Goal: Task Accomplishment & Management: Use online tool/utility

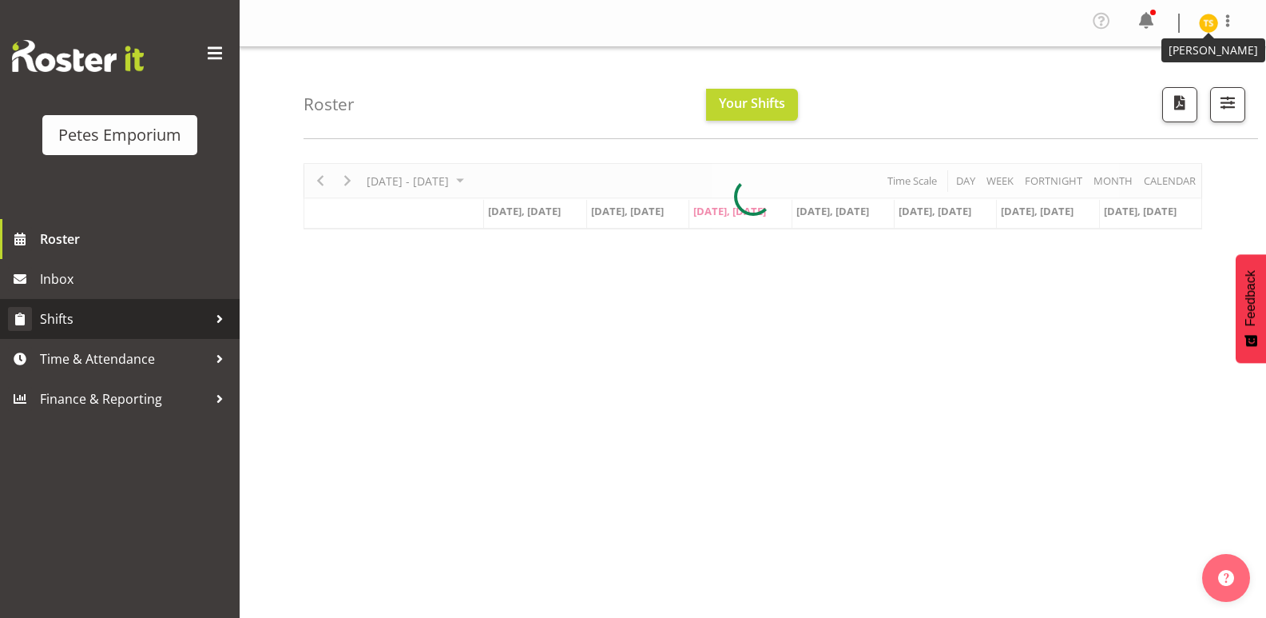
click at [87, 336] on link "Shifts" at bounding box center [120, 319] width 240 height 40
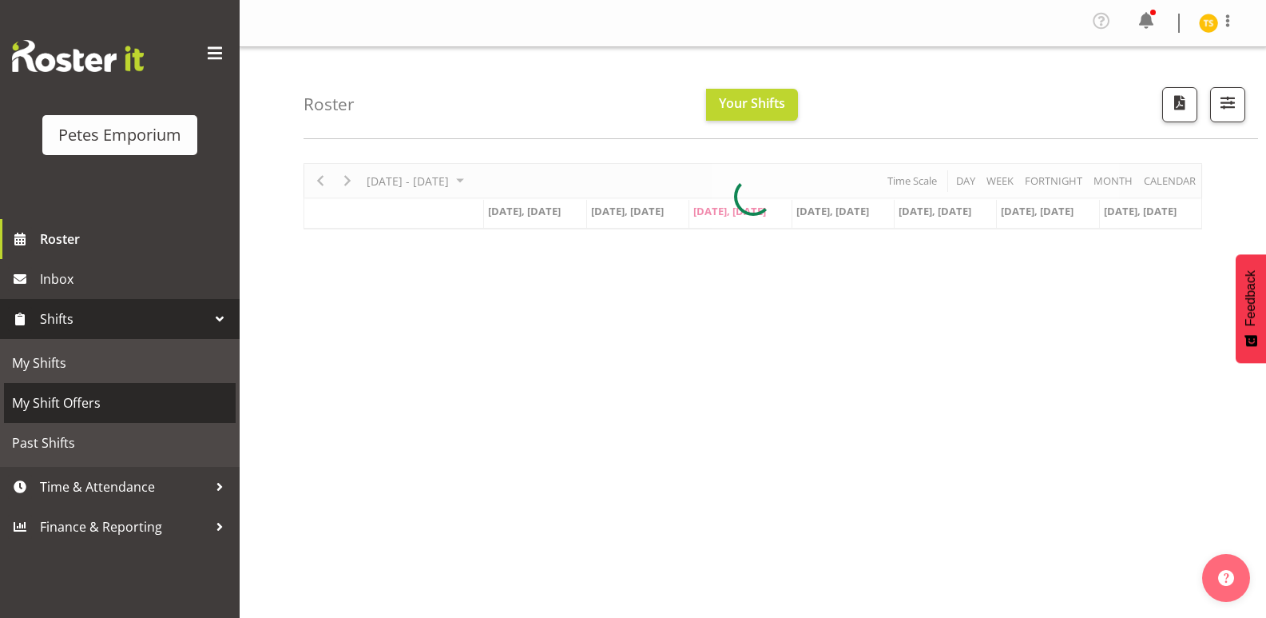
click at [61, 398] on span "My Shift Offers" at bounding box center [120, 403] width 216 height 24
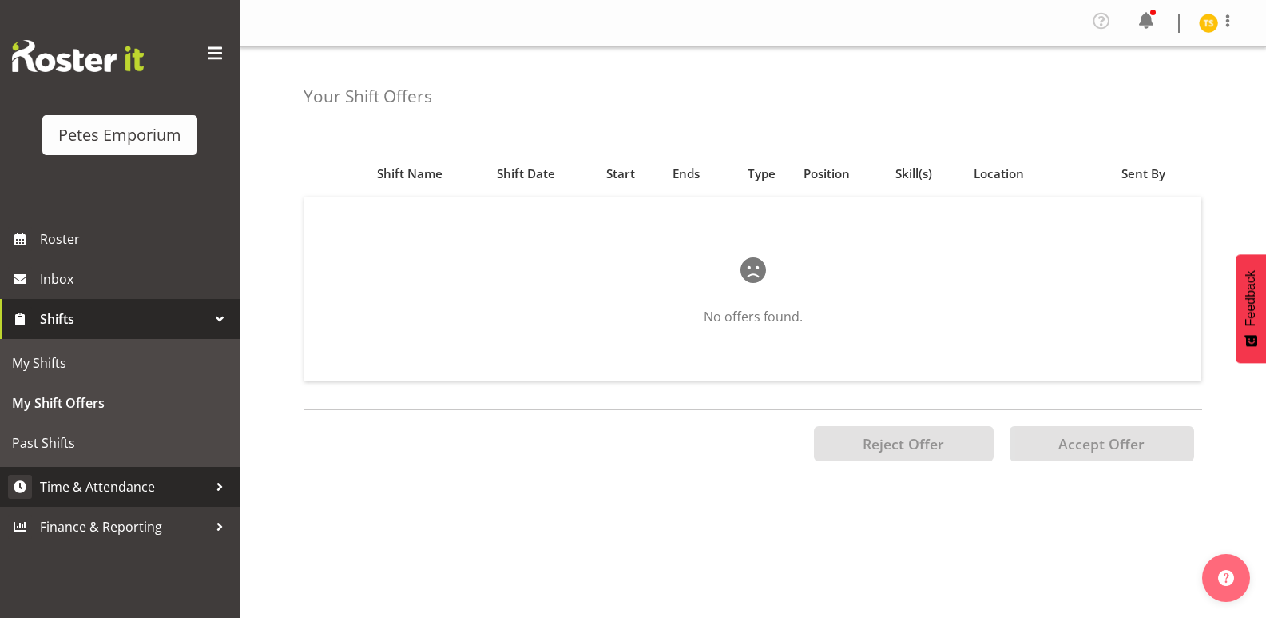
click at [93, 474] on link "Time & Attendance" at bounding box center [120, 487] width 240 height 40
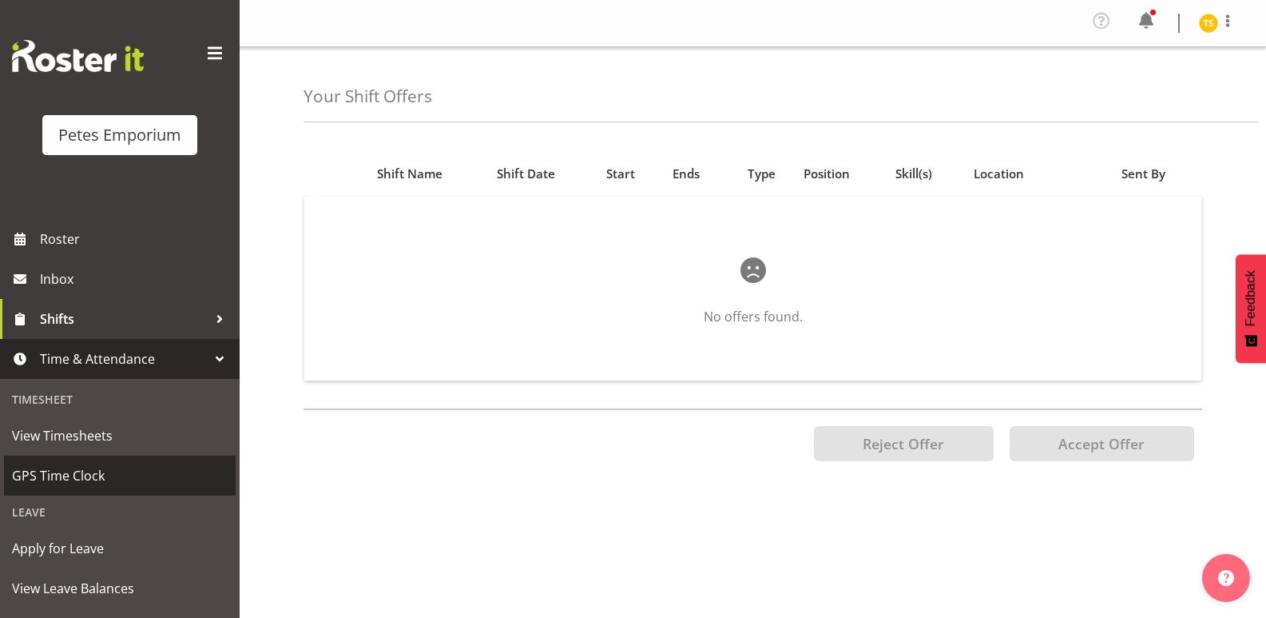
click at [76, 475] on span "GPS Time Clock" at bounding box center [120, 475] width 216 height 24
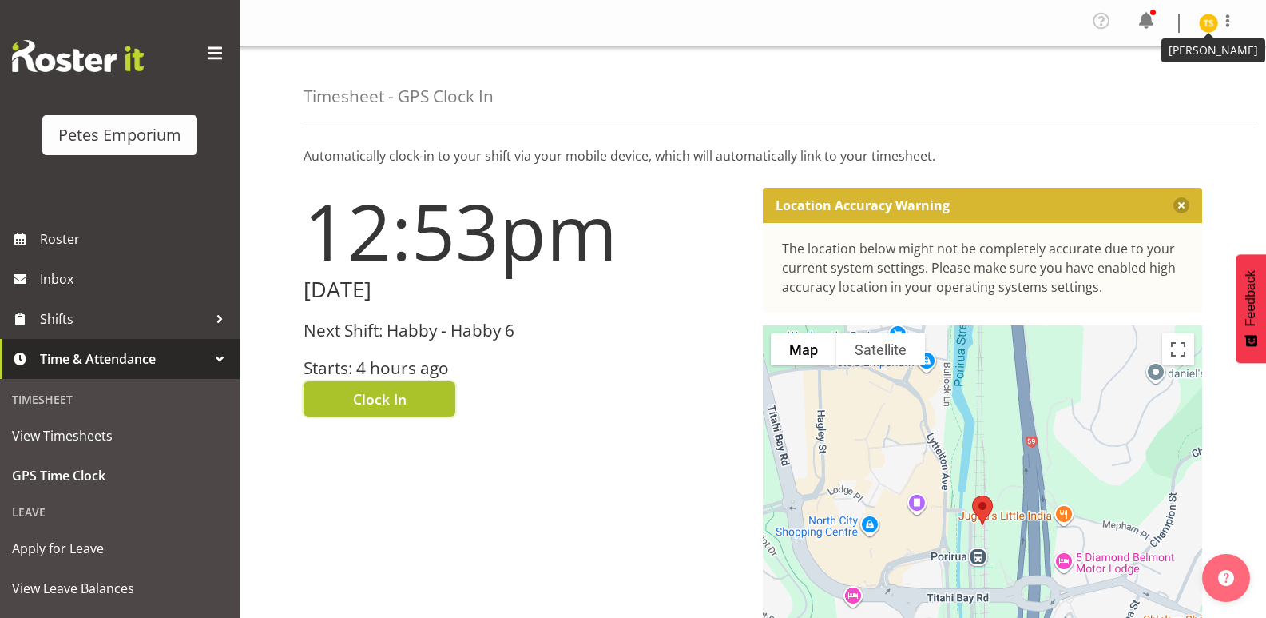
click at [340, 382] on button "Clock In" at bounding box center [380, 398] width 152 height 35
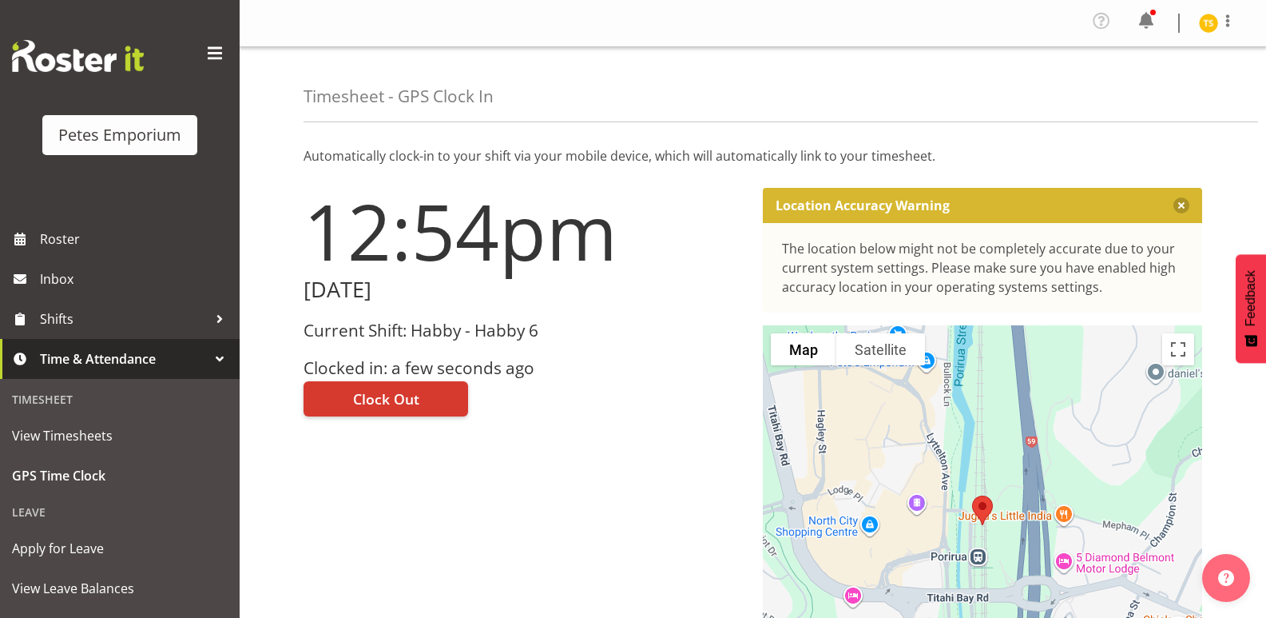
click at [1208, 27] on img at bounding box center [1208, 23] width 19 height 19
click at [1160, 86] on link "Log Out" at bounding box center [1160, 88] width 153 height 29
